Goal: Find specific page/section: Find specific page/section

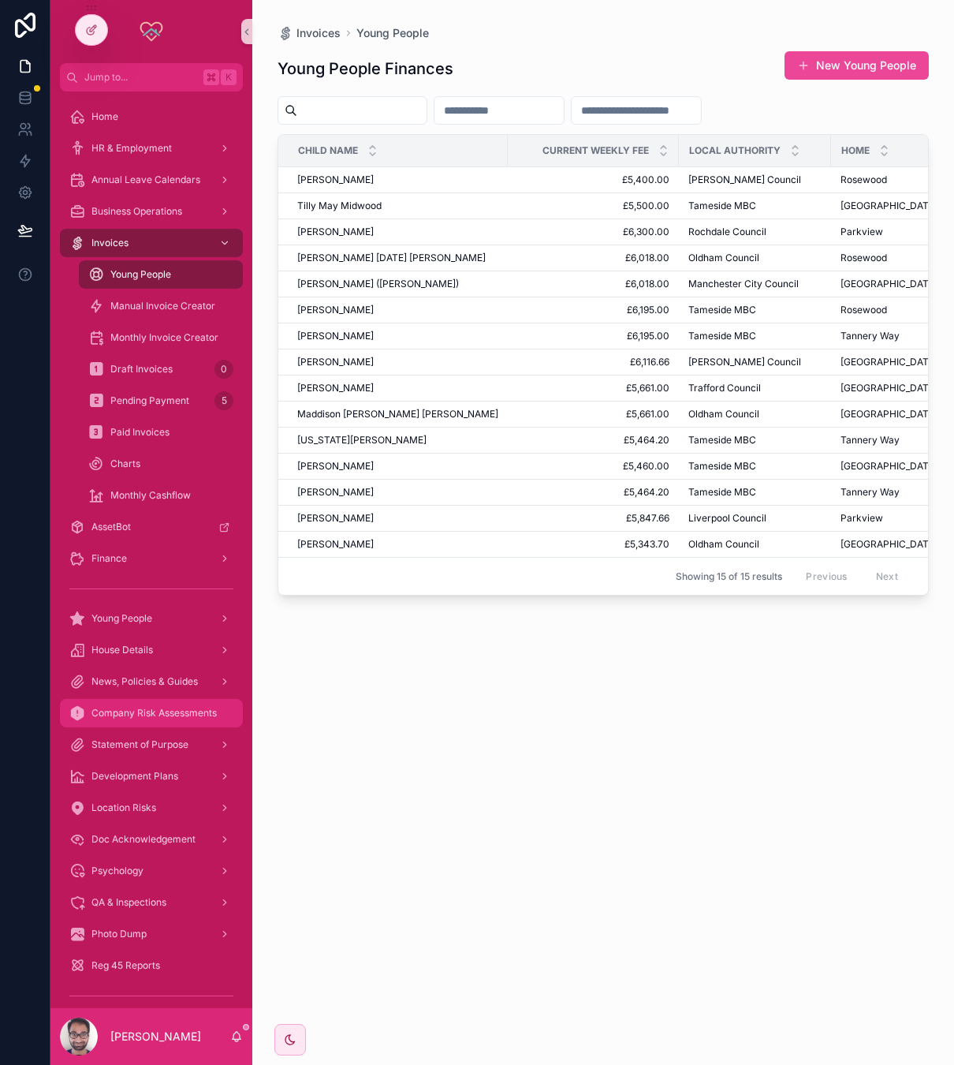
click at [150, 707] on span "Company Risk Assessments" at bounding box center [153, 713] width 125 height 13
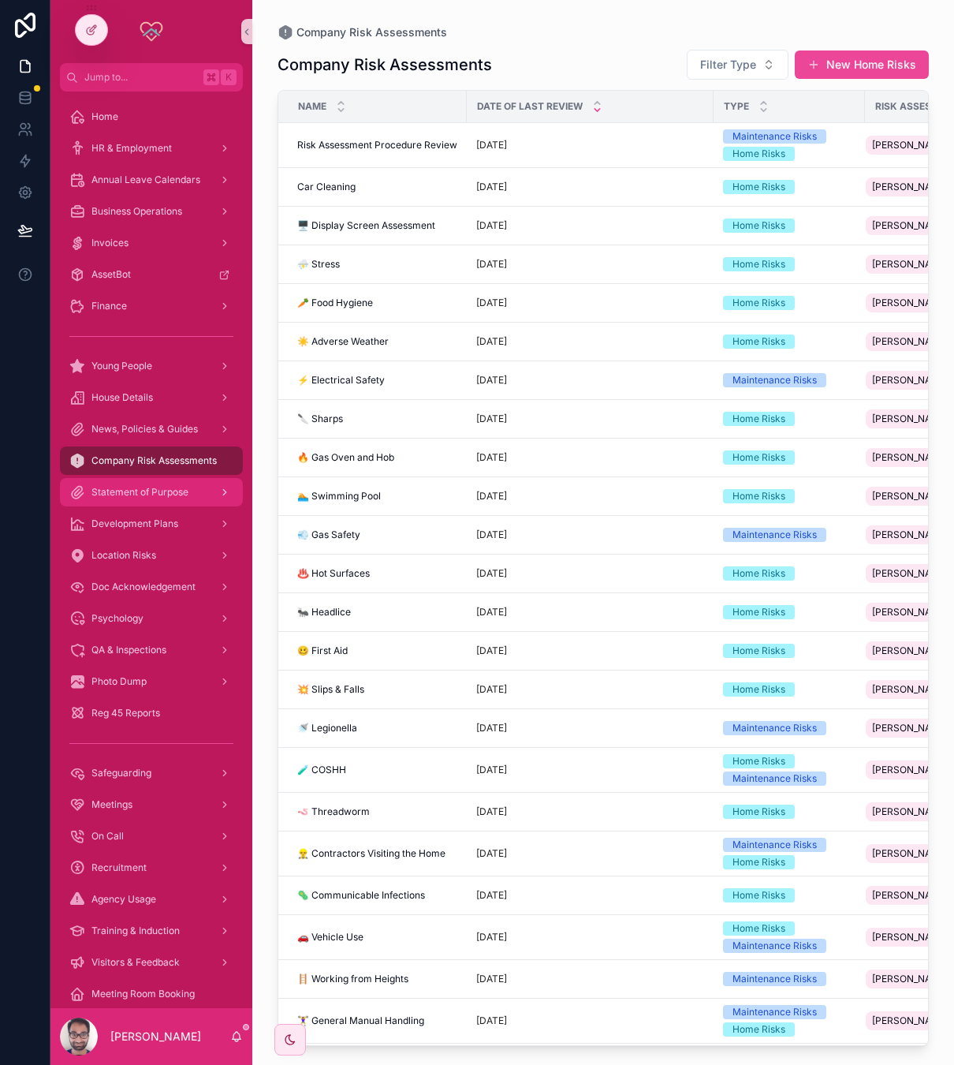
click at [133, 498] on div "Statement of Purpose" at bounding box center [151, 491] width 164 height 25
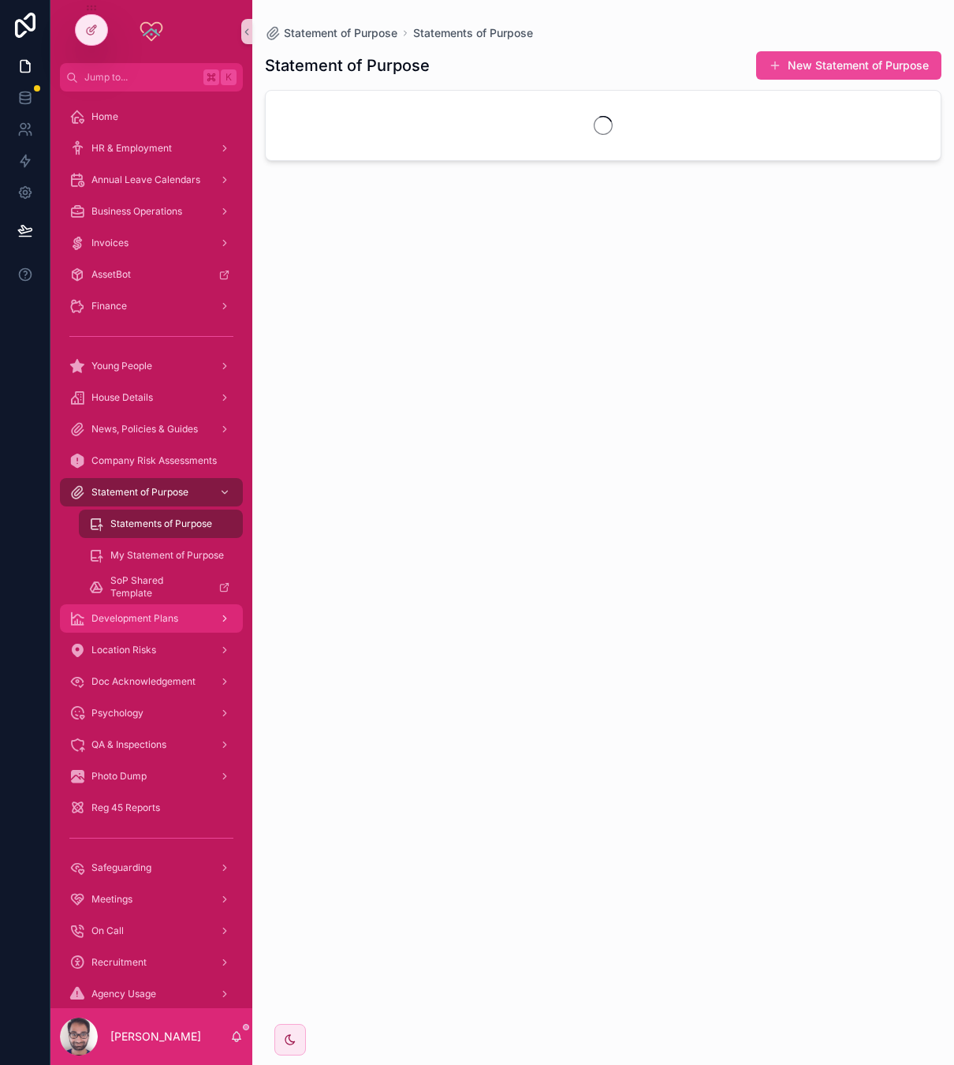
click at [136, 608] on div "Development Plans" at bounding box center [151, 618] width 164 height 25
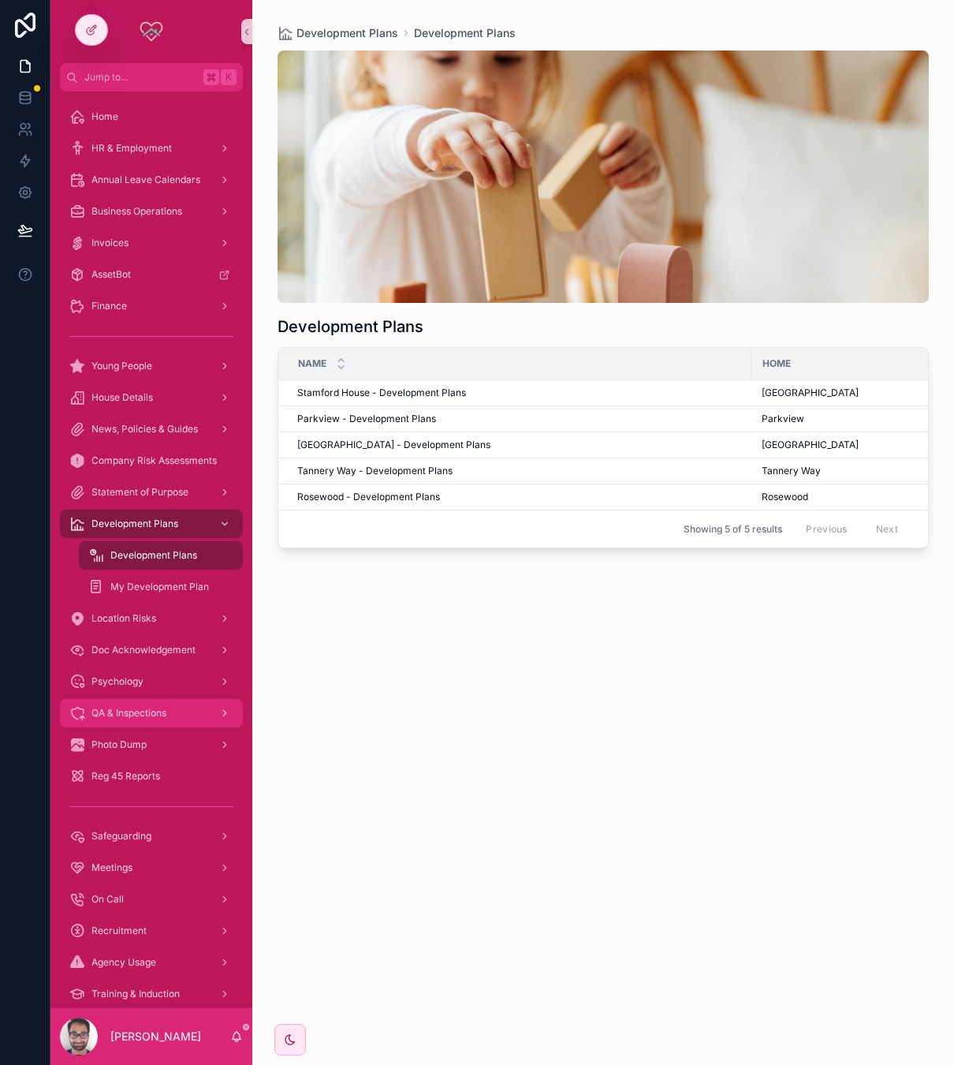
click at [151, 716] on span "QA & Inspections" at bounding box center [128, 713] width 75 height 13
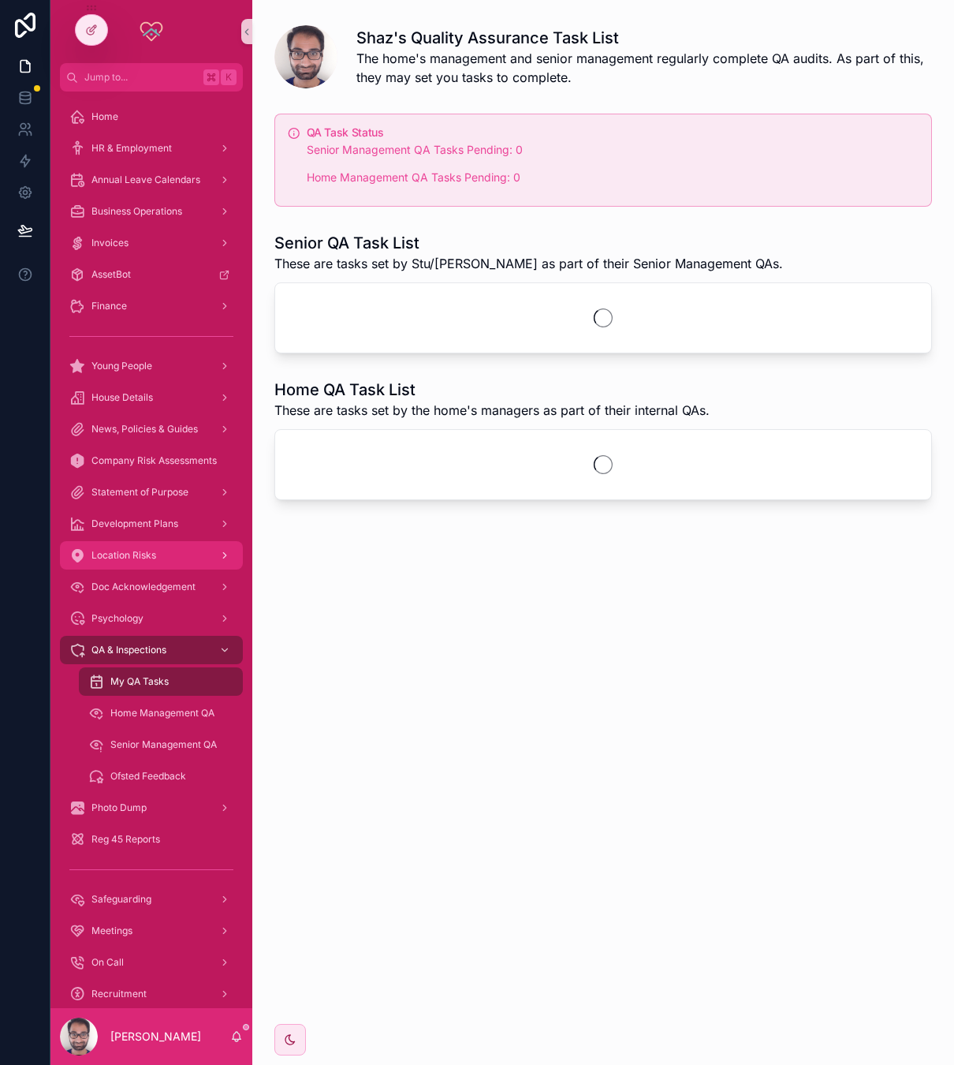
click at [160, 567] on div "Location Risks" at bounding box center [151, 555] width 164 height 25
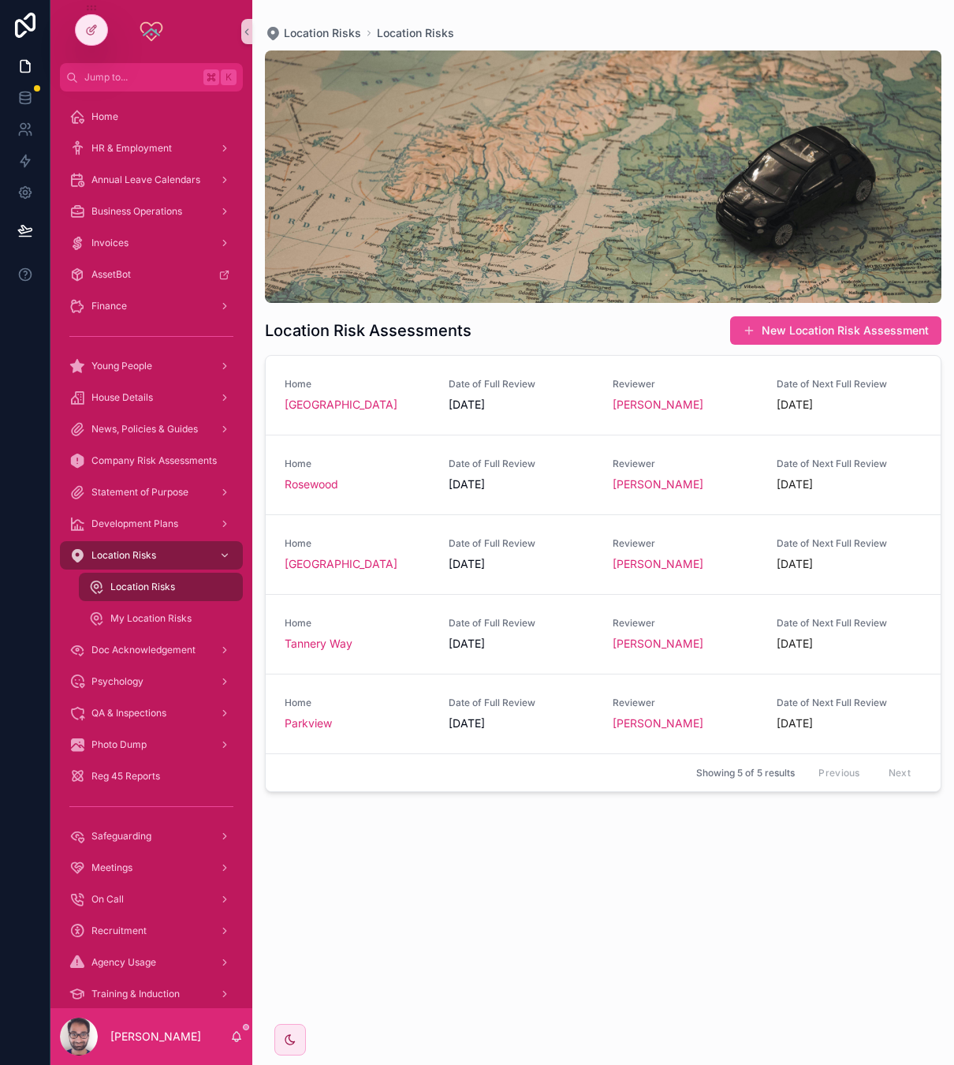
click at [26, 457] on div at bounding box center [25, 532] width 50 height 1065
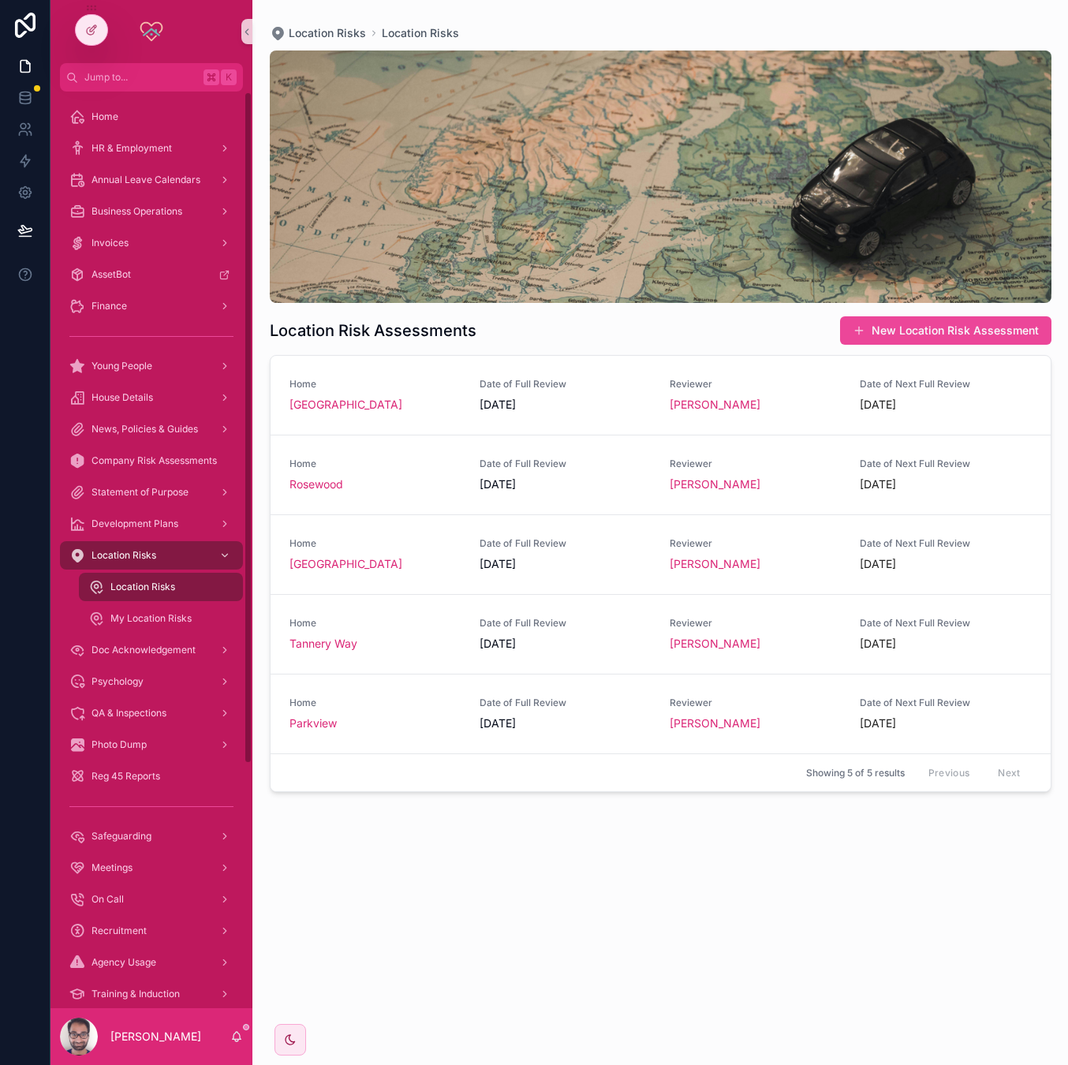
click at [255, 467] on div "Location Risks Location Risks Location Risk Assessments New Location Risk Asses…" at bounding box center [659, 532] width 815 height 1065
click at [278, 509] on link "Home Rosewood Date of Full Review [DATE] Reviewer [PERSON_NAME] Date of Next Fu…" at bounding box center [660, 475] width 780 height 80
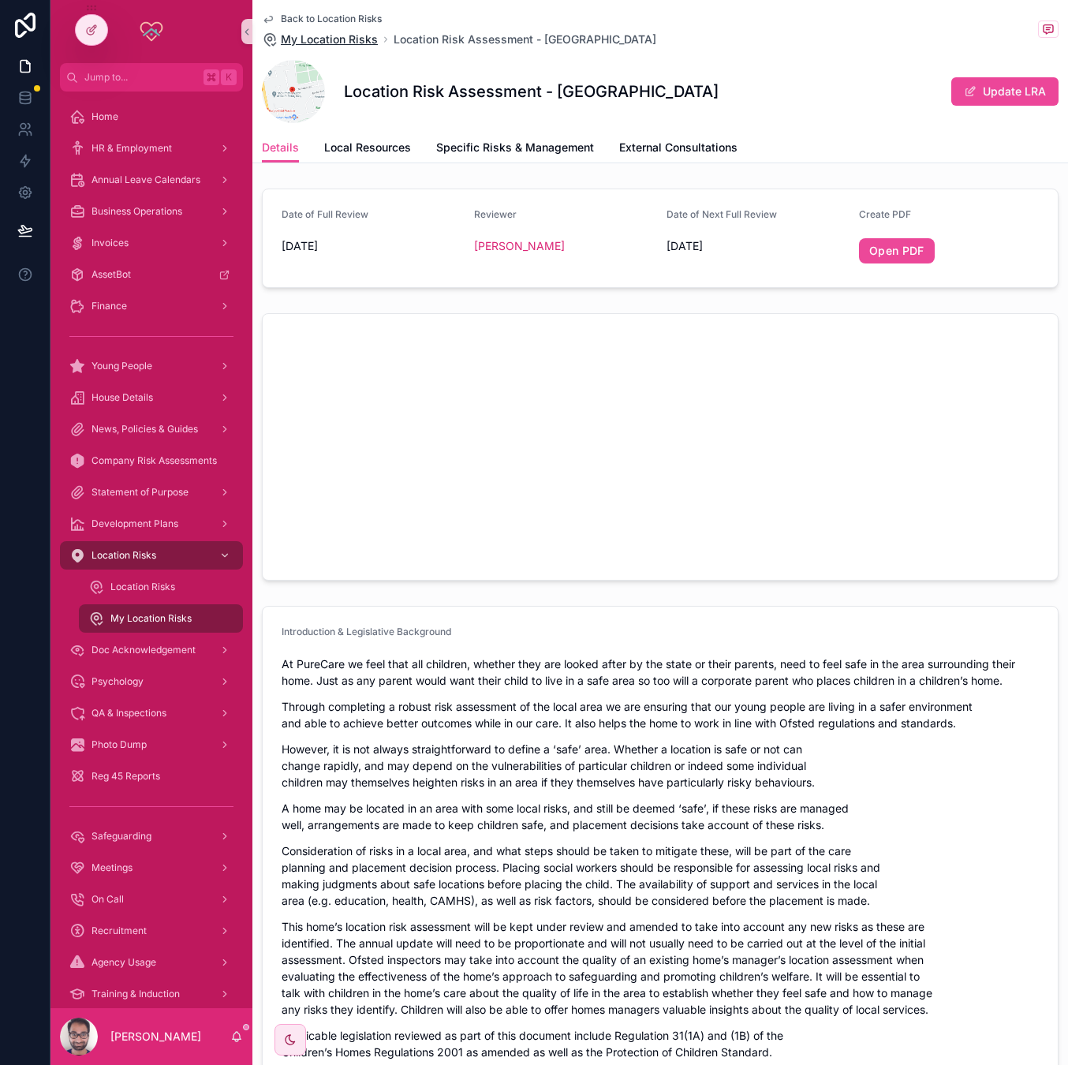
click at [348, 43] on span "My Location Risks" at bounding box center [329, 40] width 97 height 16
